Goal: Task Accomplishment & Management: Use online tool/utility

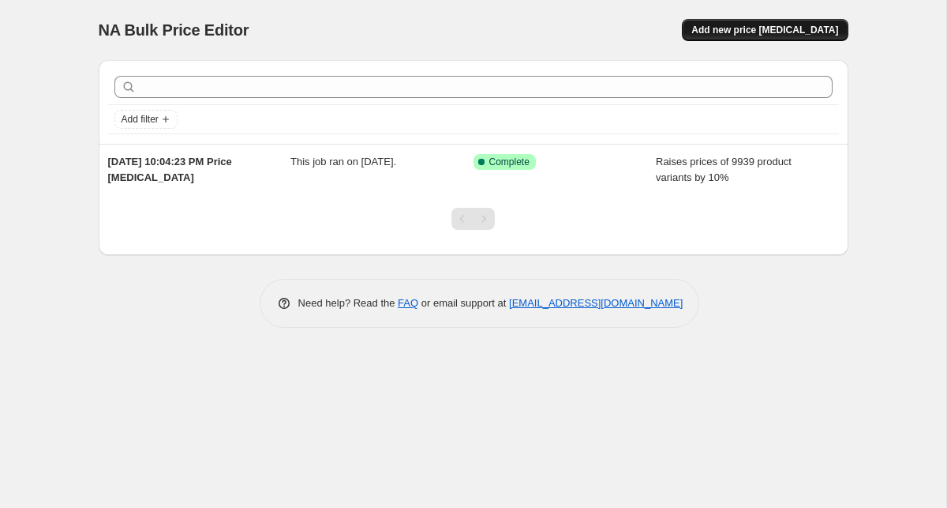
click at [764, 39] on button "Add new price change job" at bounding box center [765, 30] width 166 height 22
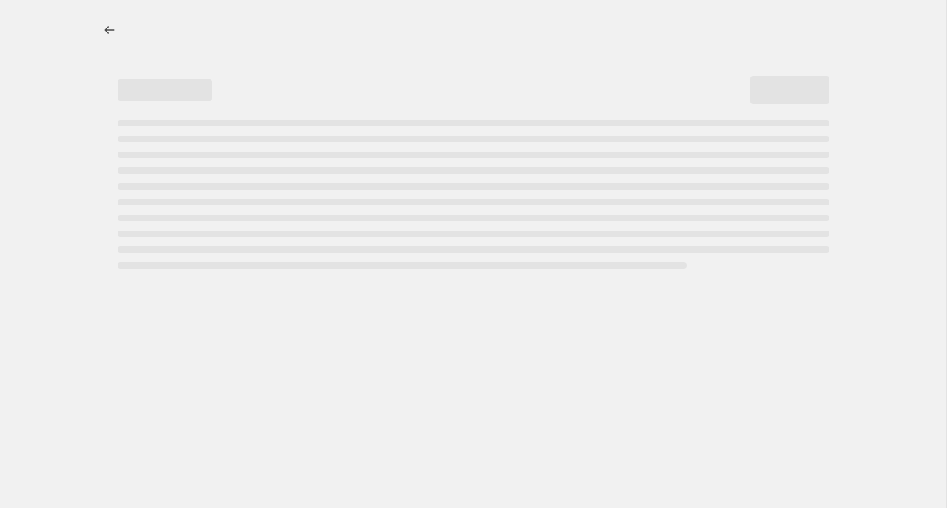
select select "percentage"
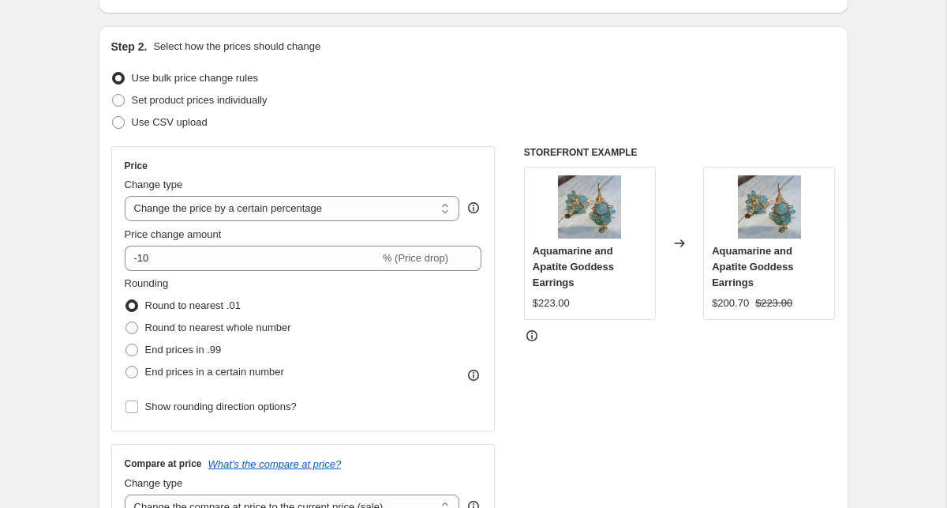
scroll to position [160, 0]
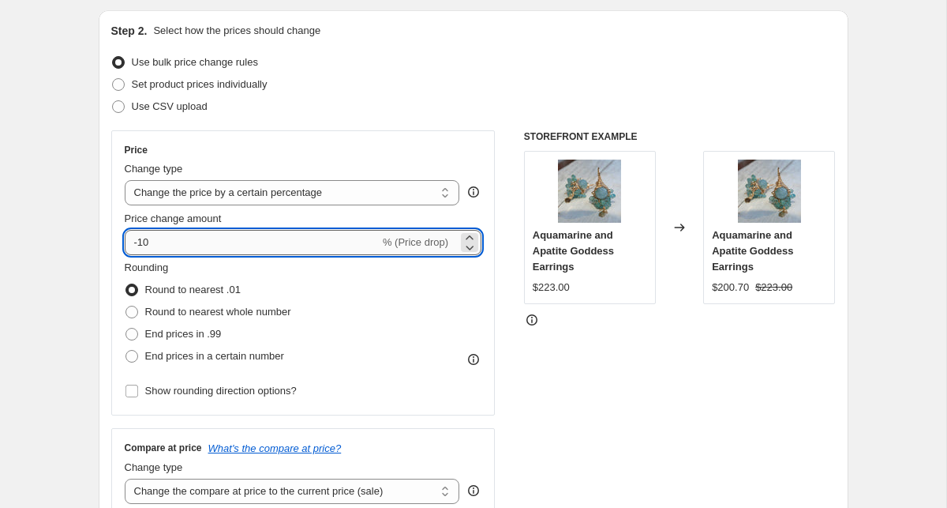
click at [316, 236] on input "-10" at bounding box center [252, 242] width 255 height 25
drag, startPoint x: 236, startPoint y: 240, endPoint x: 118, endPoint y: 232, distance: 118.7
click at [118, 232] on div "Price Change type Change the price to a certain amount Change the price by a ce…" at bounding box center [303, 272] width 384 height 285
type input "25"
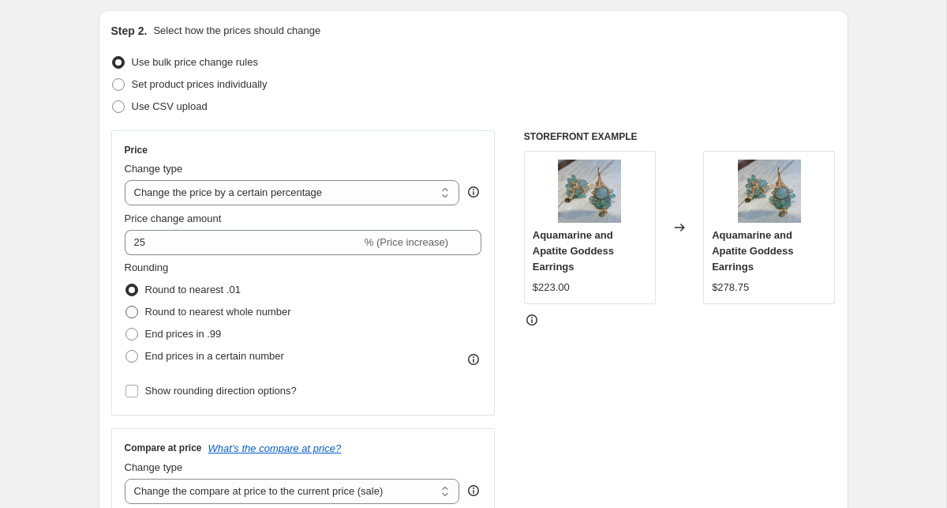
click at [141, 309] on label "Round to nearest whole number" at bounding box center [208, 312] width 167 height 22
click at [126, 306] on input "Round to nearest whole number" at bounding box center [126, 306] width 1 height 1
radio input "true"
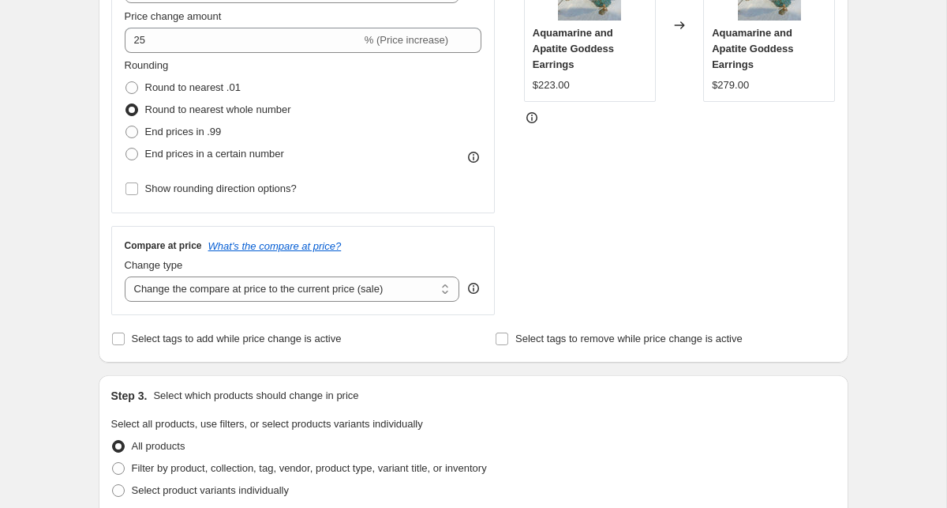
scroll to position [413, 0]
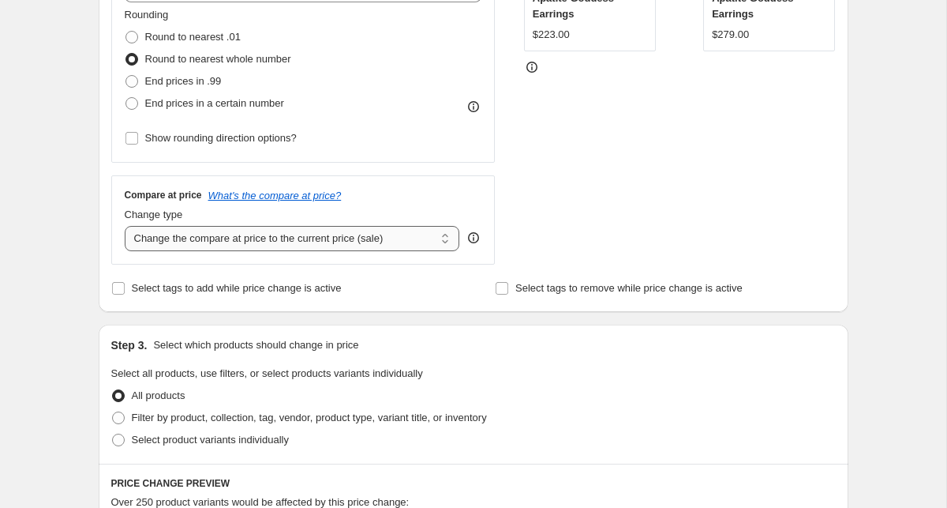
click at [249, 242] on select "Change the compare at price to the current price (sale) Change the compare at p…" at bounding box center [293, 238] width 336 height 25
select select "remove"
click at [75, 347] on div "Create new price change job. This page is ready Create new price change job Dra…" at bounding box center [473, 376] width 947 height 1578
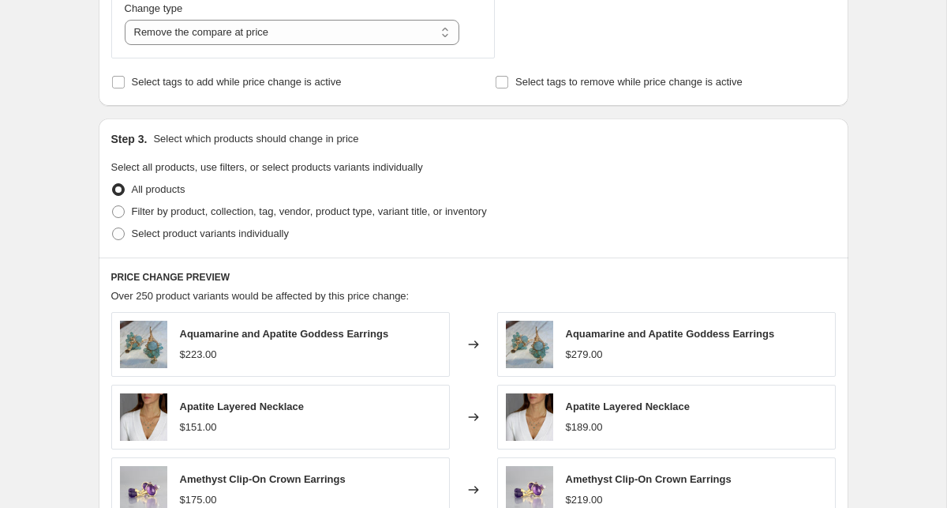
scroll to position [992, 0]
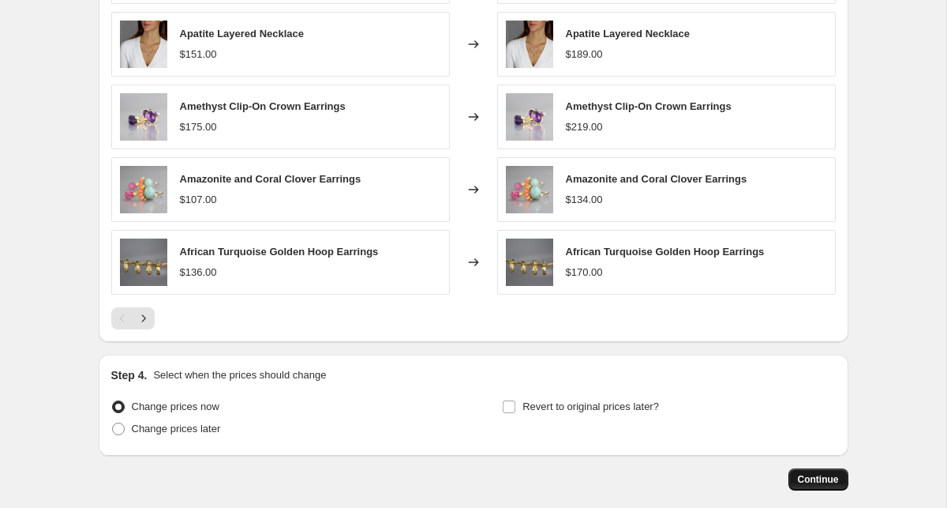
click at [809, 478] on span "Continue" at bounding box center [818, 479] width 41 height 13
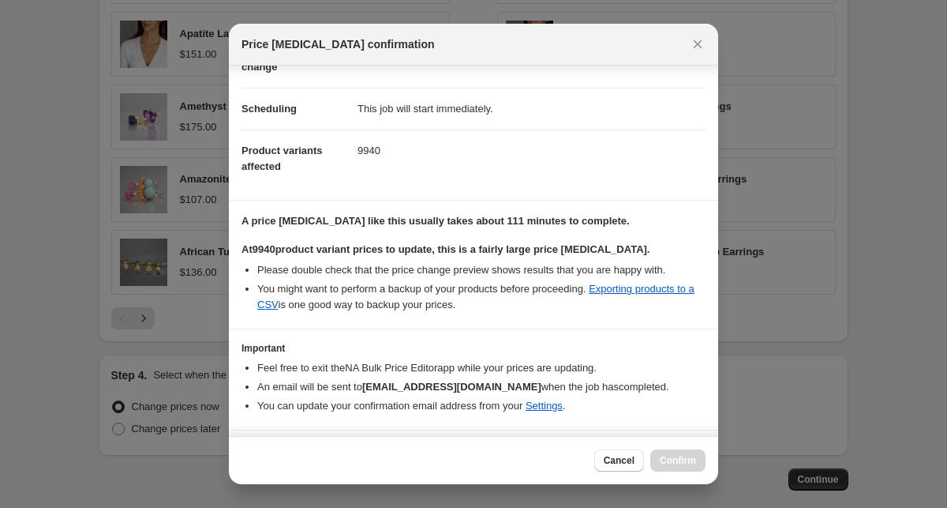
scroll to position [147, 0]
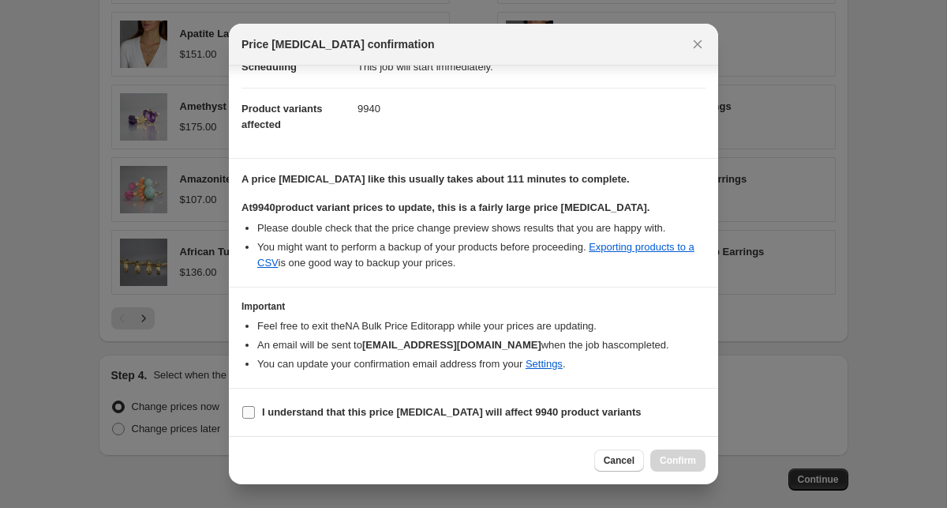
click at [425, 420] on label "I understand that this price change job will affect 9940 product variants" at bounding box center [442, 412] width 400 height 22
click at [255, 418] on input "I understand that this price change job will affect 9940 product variants" at bounding box center [248, 412] width 13 height 13
checkbox input "true"
click at [676, 459] on span "Confirm" at bounding box center [678, 460] width 36 height 13
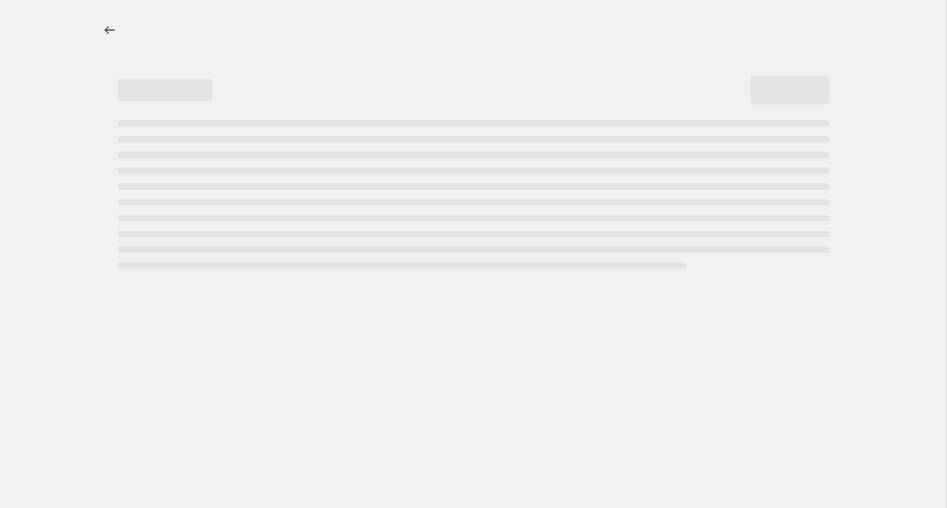
select select "percentage"
select select "remove"
